Goal: Transaction & Acquisition: Purchase product/service

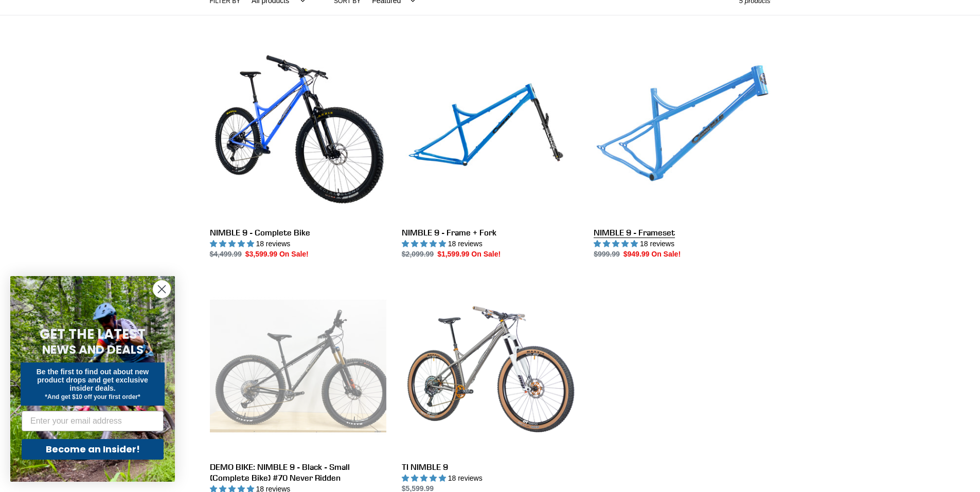
click at [673, 147] on link "NIMBLE 9 - Frameset" at bounding box center [682, 152] width 176 height 217
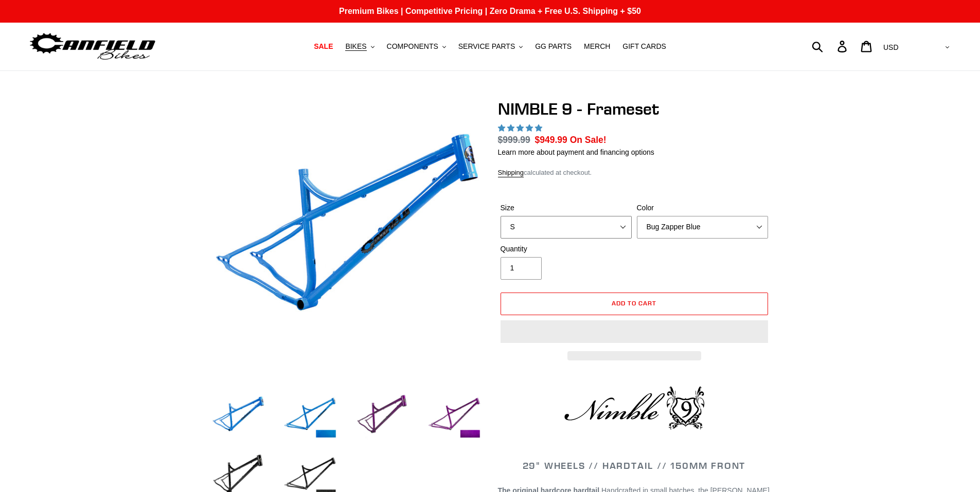
click at [587, 216] on select "S M L XL" at bounding box center [566, 227] width 131 height 23
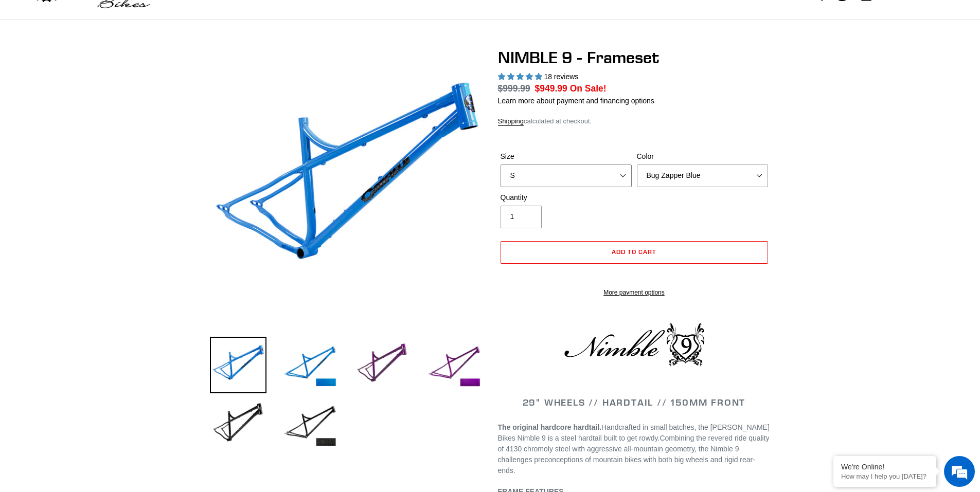
select select "highest-rating"
select select "M"
click at [501, 165] on select "S M L XL" at bounding box center [566, 176] width 131 height 23
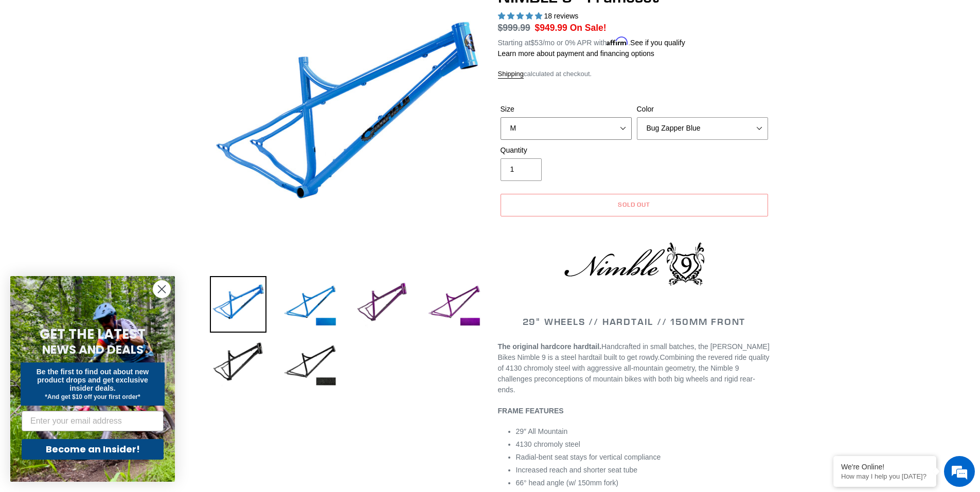
scroll to position [206, 0]
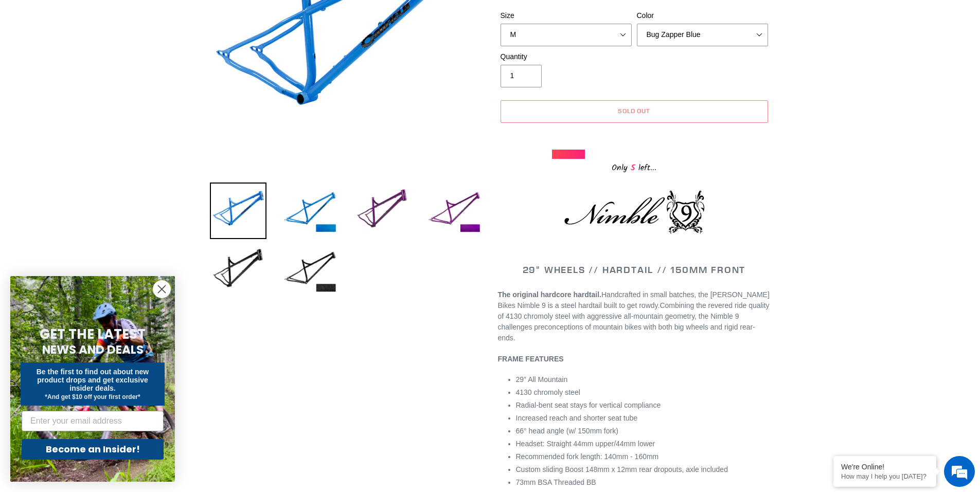
click at [158, 284] on circle "Close dialog" at bounding box center [161, 289] width 17 height 17
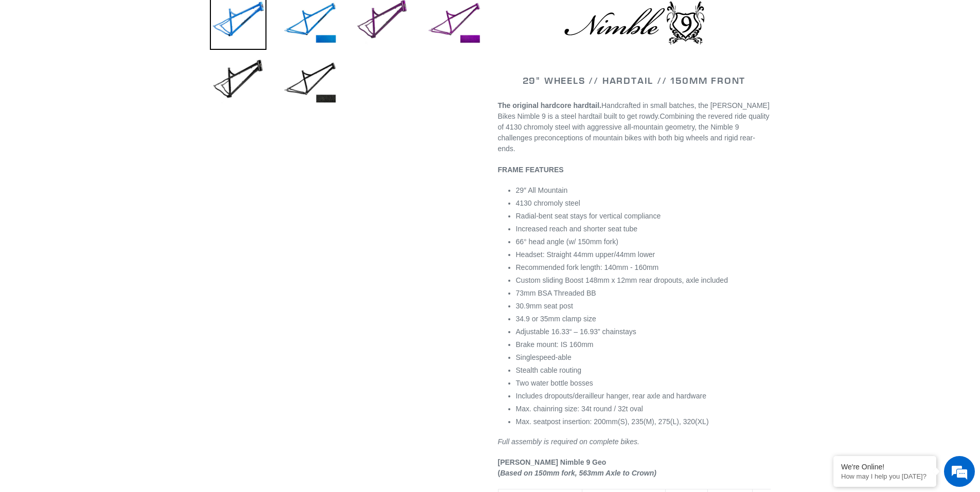
scroll to position [0, 0]
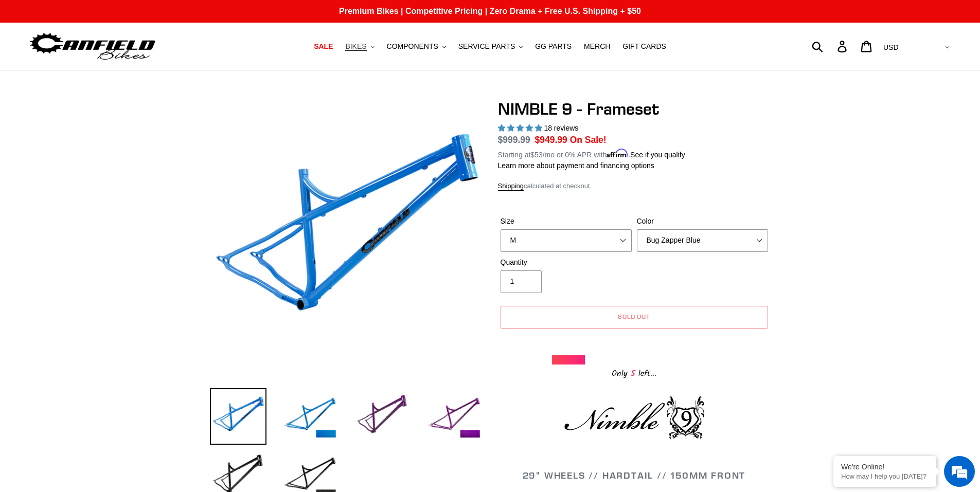
click at [366, 51] on span "BIKES" at bounding box center [355, 46] width 21 height 9
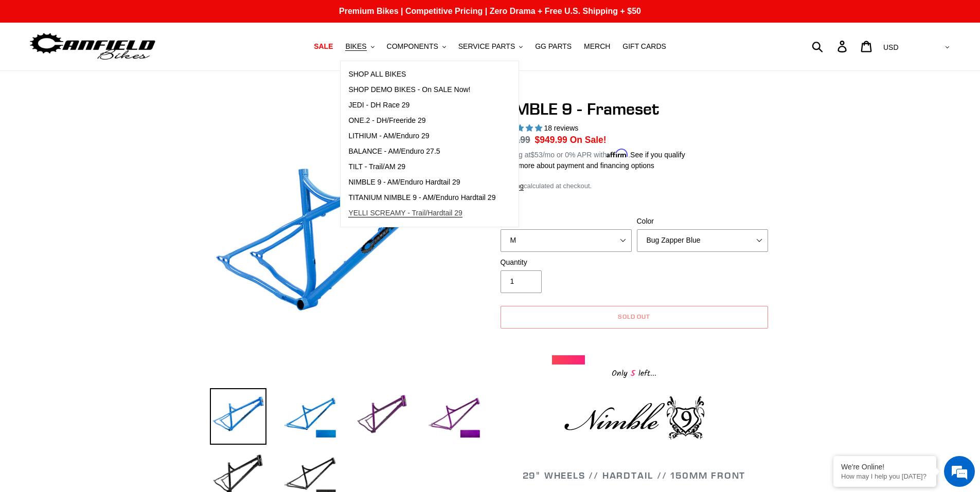
click at [388, 210] on span "YELLI SCREAMY - Trail/Hardtail 29" at bounding box center [405, 213] width 114 height 9
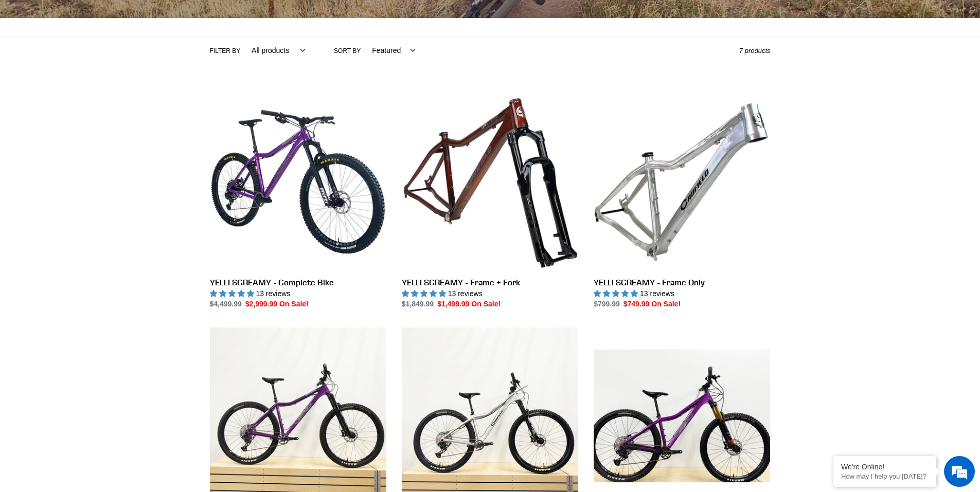
scroll to position [206, 0]
